Goal: Task Accomplishment & Management: Use online tool/utility

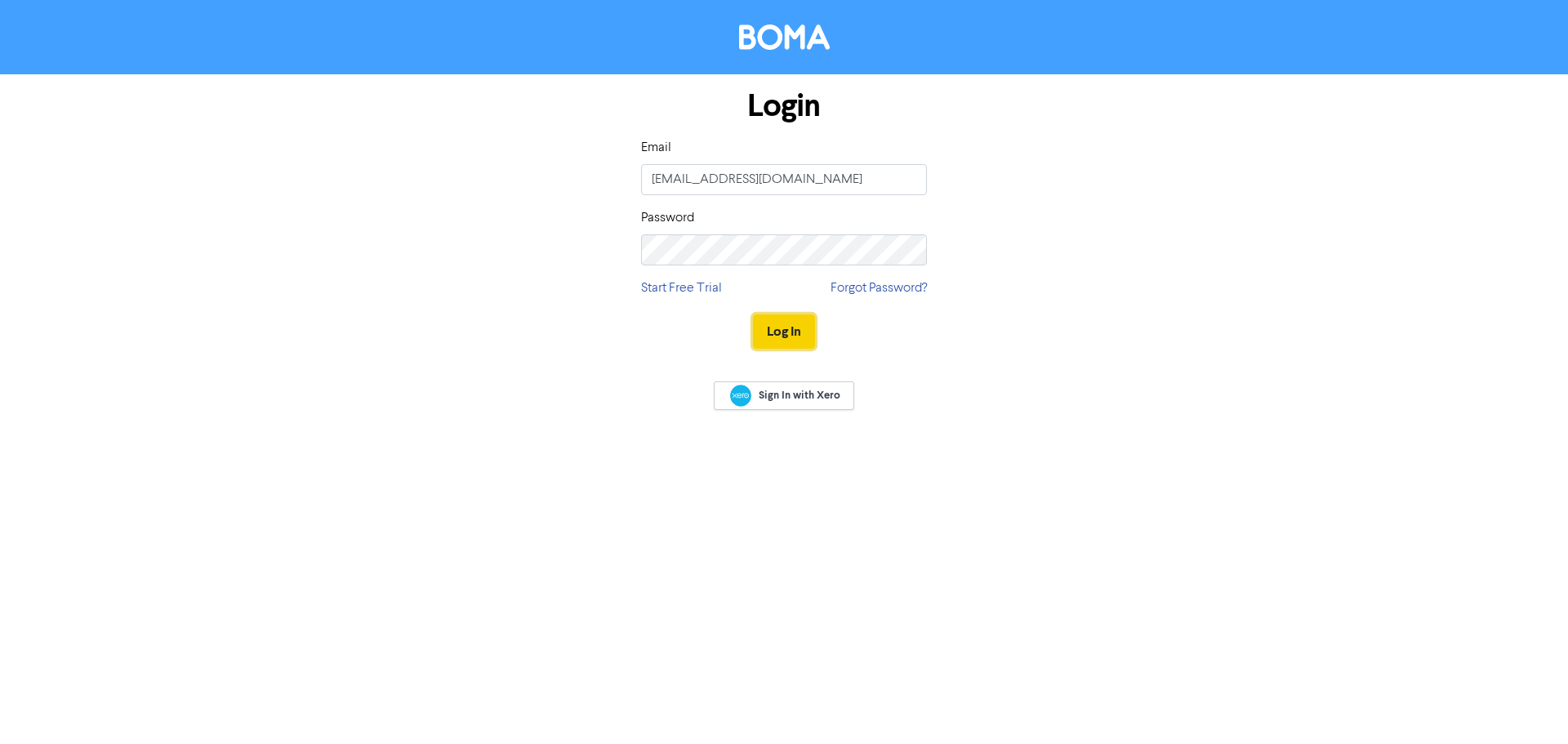
click at [793, 328] on button "Log In" at bounding box center [784, 331] width 62 height 35
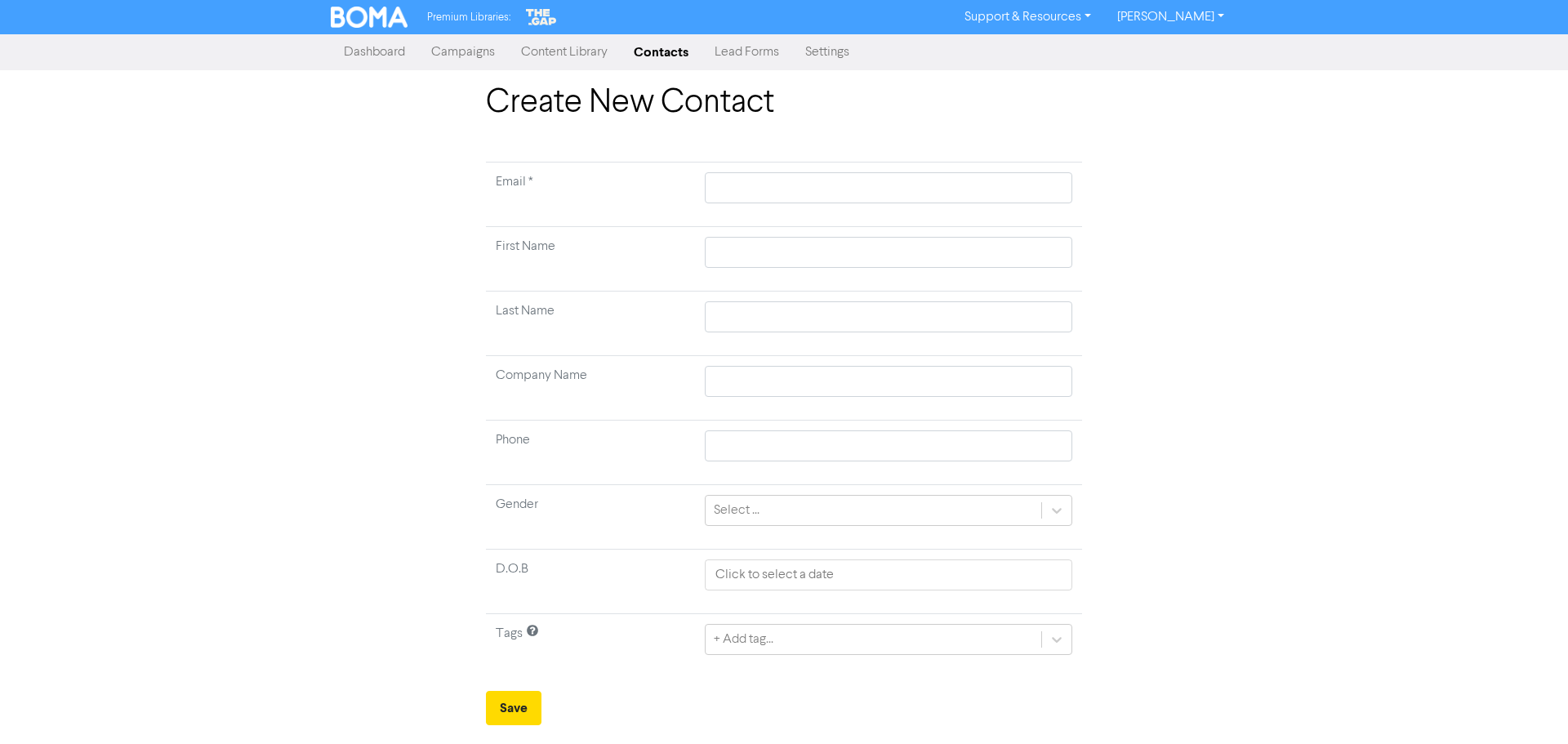
click at [470, 51] on link "Campaigns" at bounding box center [463, 52] width 89 height 33
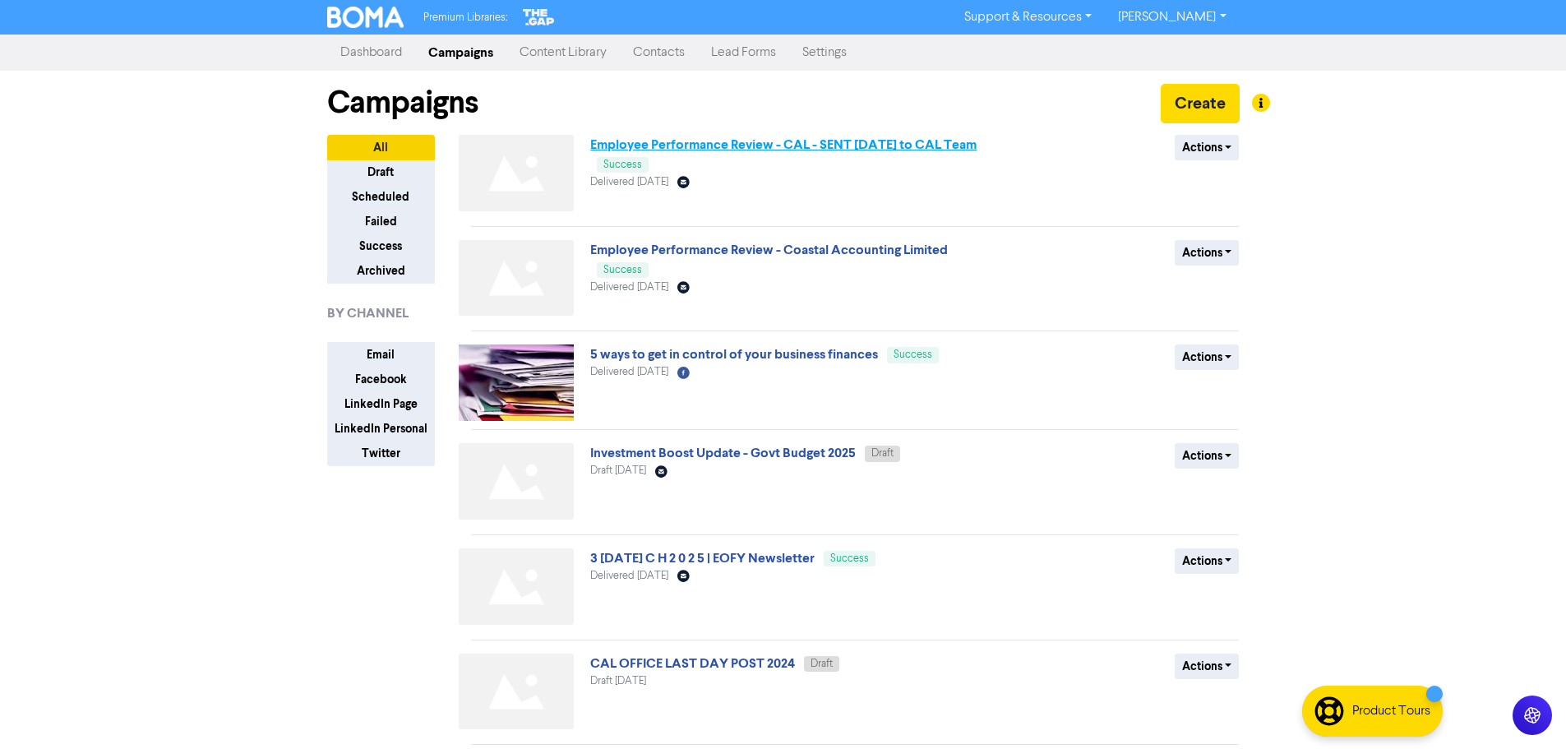
click at [718, 147] on link "Employee Performance Review - CAL - SENT [DATE] to CAL Team" at bounding box center [783, 144] width 386 height 16
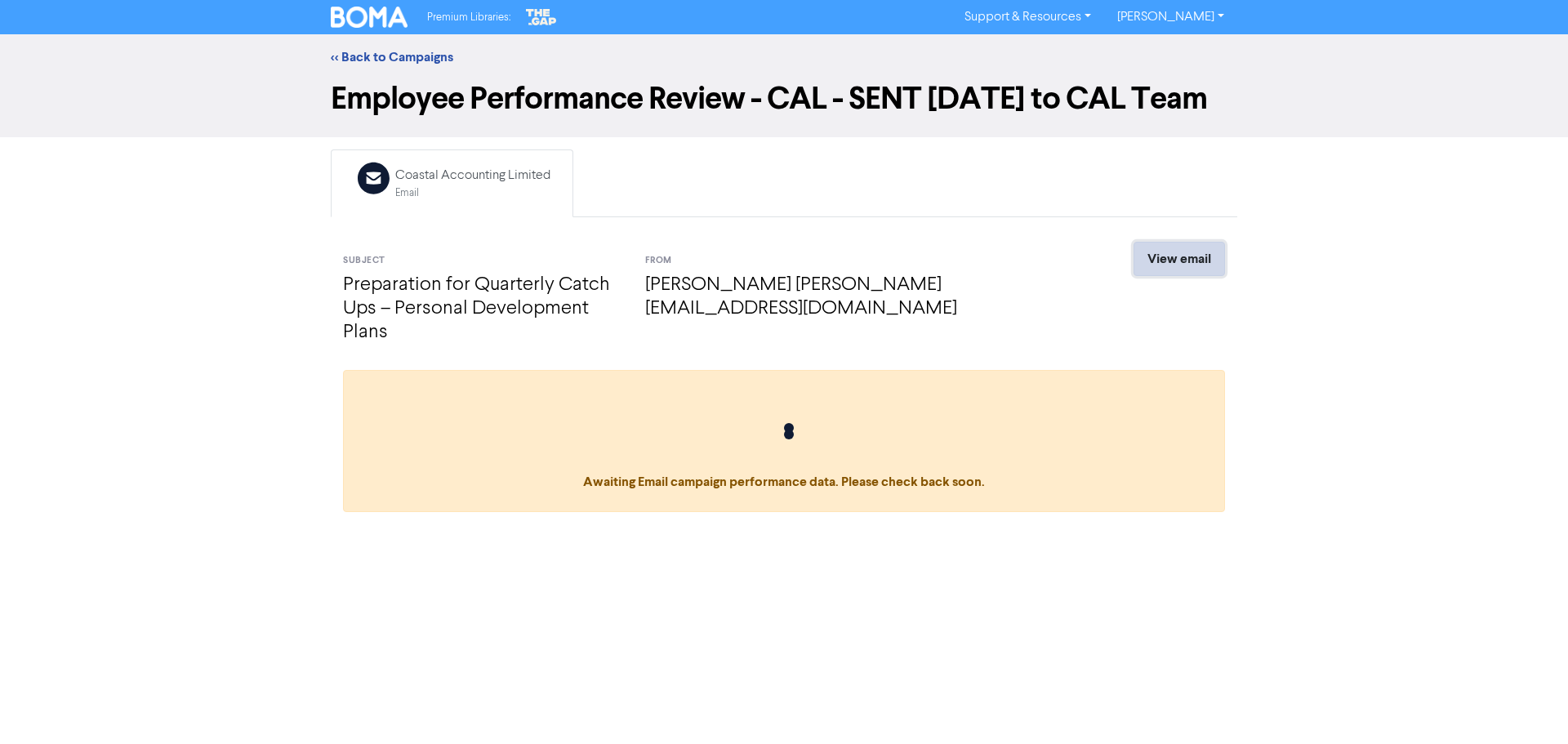
click at [1182, 262] on link "View email" at bounding box center [1179, 258] width 91 height 35
